Goal: Task Accomplishment & Management: Manage account settings

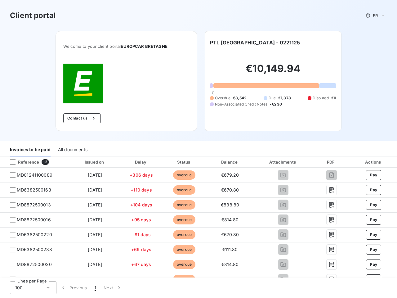
click at [199, 149] on div "Invoices to be paid All documents" at bounding box center [198, 149] width 397 height 13
click at [373, 16] on span "FR" at bounding box center [375, 15] width 5 height 5
click at [79, 118] on button "Contact us" at bounding box center [82, 118] width 38 height 10
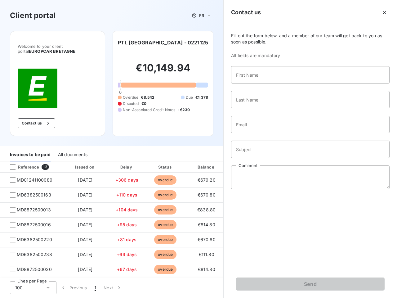
click at [236, 43] on span "Fill out the form below, and a member of our team will get back to you as soon …" at bounding box center [310, 39] width 159 height 12
click at [30, 150] on div "Invoices to be paid" at bounding box center [30, 154] width 41 height 13
click at [72, 150] on div "All documents" at bounding box center [72, 154] width 29 height 13
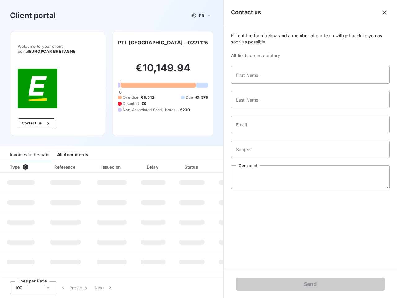
click at [34, 162] on th "Type 0" at bounding box center [21, 166] width 42 height 11
click at [13, 162] on th "Type 0" at bounding box center [21, 166] width 42 height 11
